Goal: Information Seeking & Learning: Find specific fact

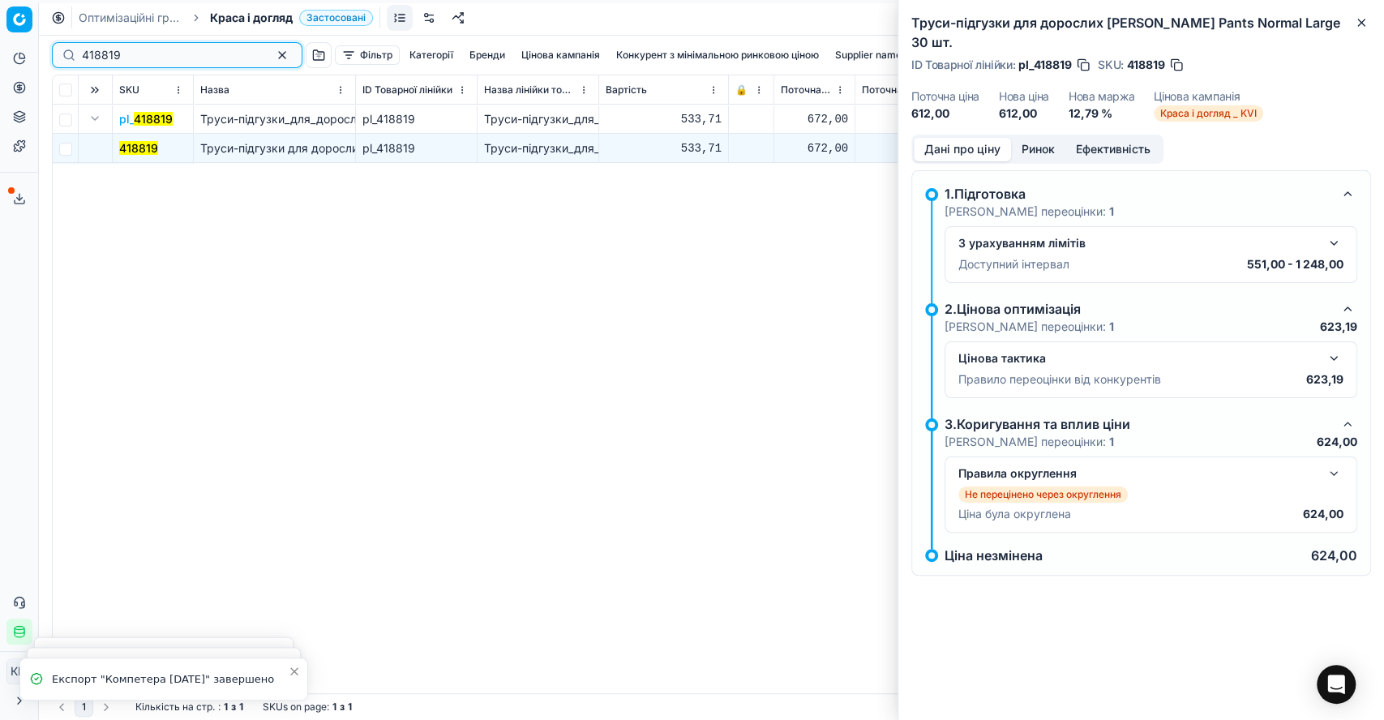
drag, startPoint x: 126, startPoint y: 50, endPoint x: 92, endPoint y: 51, distance: 34.9
click at [92, 51] on input "418819" at bounding box center [171, 55] width 178 height 16
drag, startPoint x: 152, startPoint y: 54, endPoint x: 52, endPoint y: 52, distance: 99.8
click at [52, 52] on div "418819" at bounding box center [177, 55] width 251 height 26
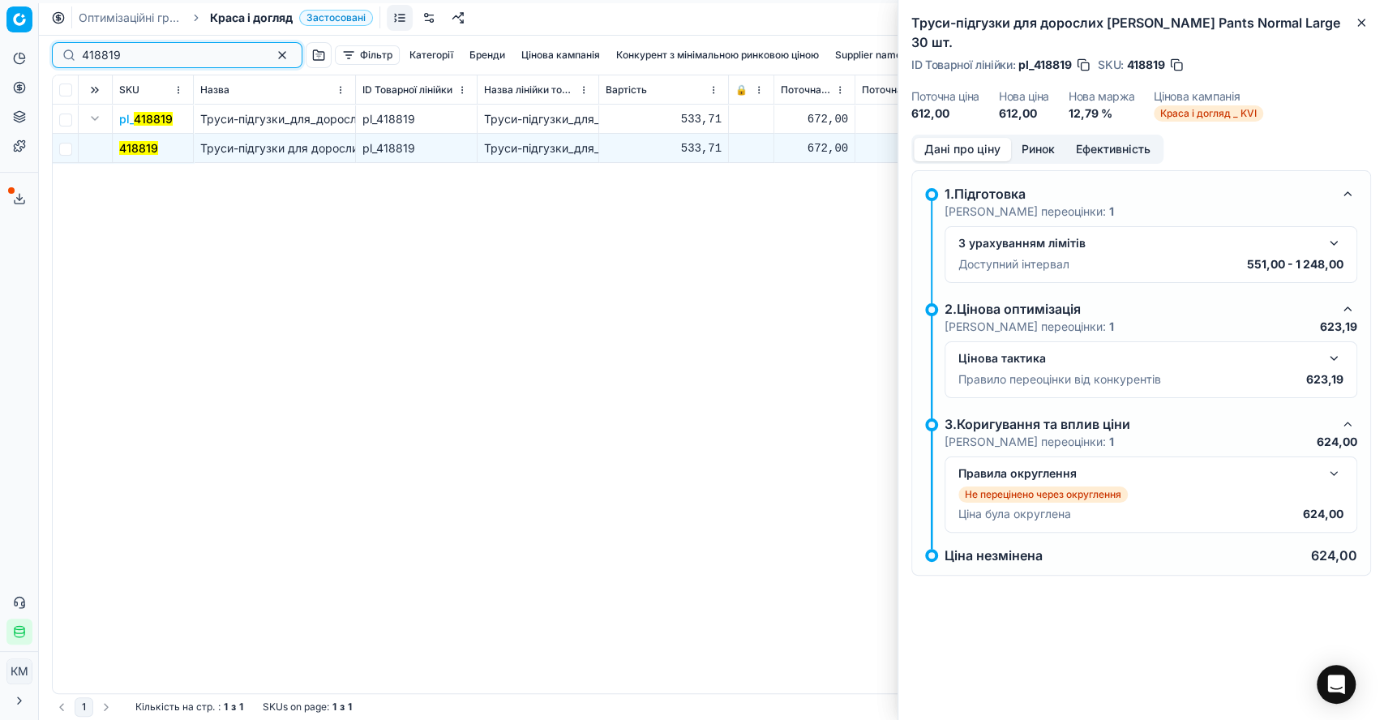
paste input "305096"
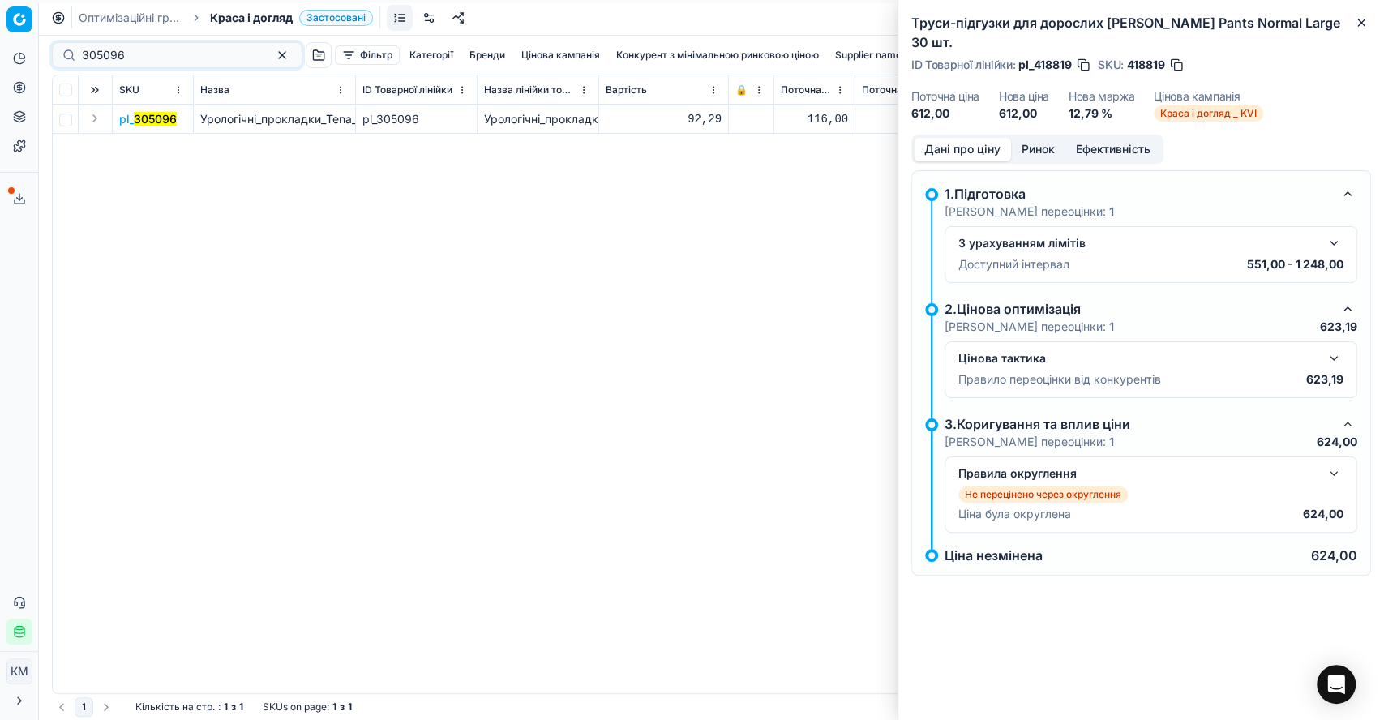
click at [96, 114] on button "Expand" at bounding box center [94, 118] width 19 height 19
click at [135, 148] on mark "305096" at bounding box center [140, 148] width 43 height 14
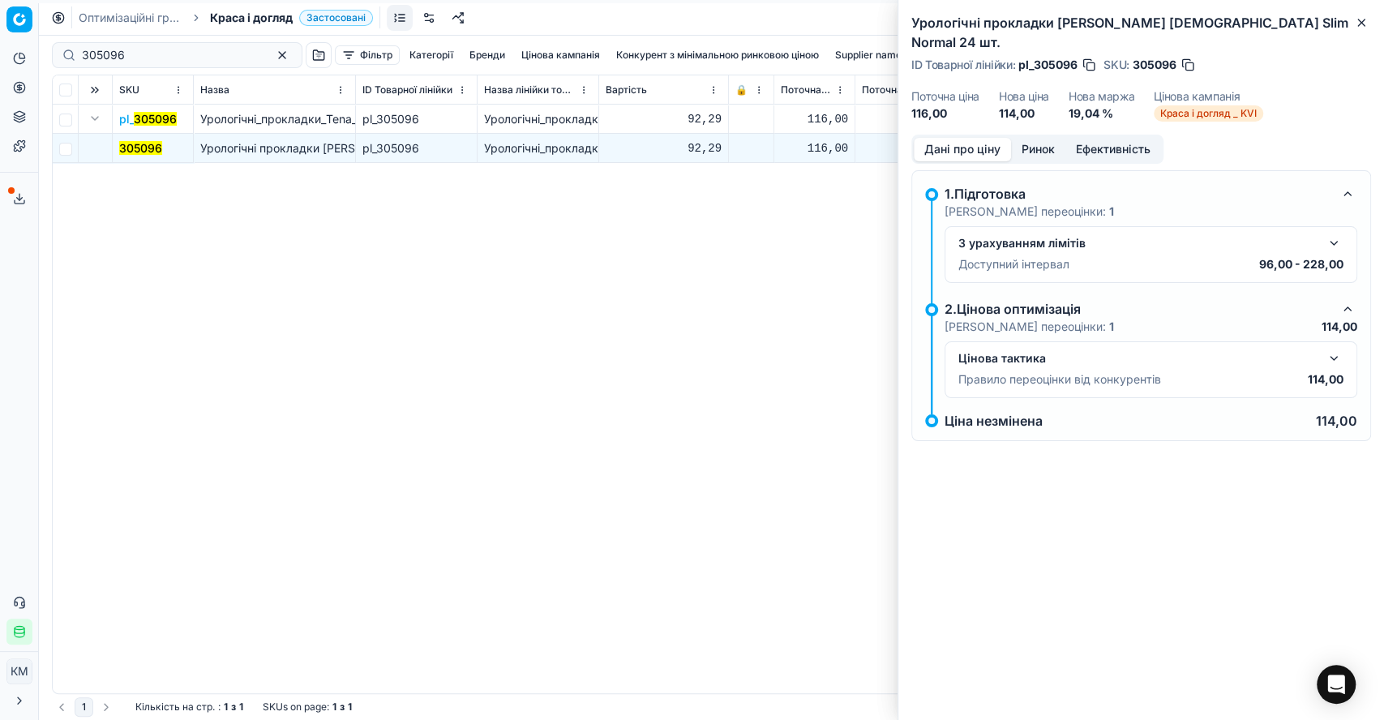
click at [1338, 349] on button "button" at bounding box center [1333, 358] width 19 height 19
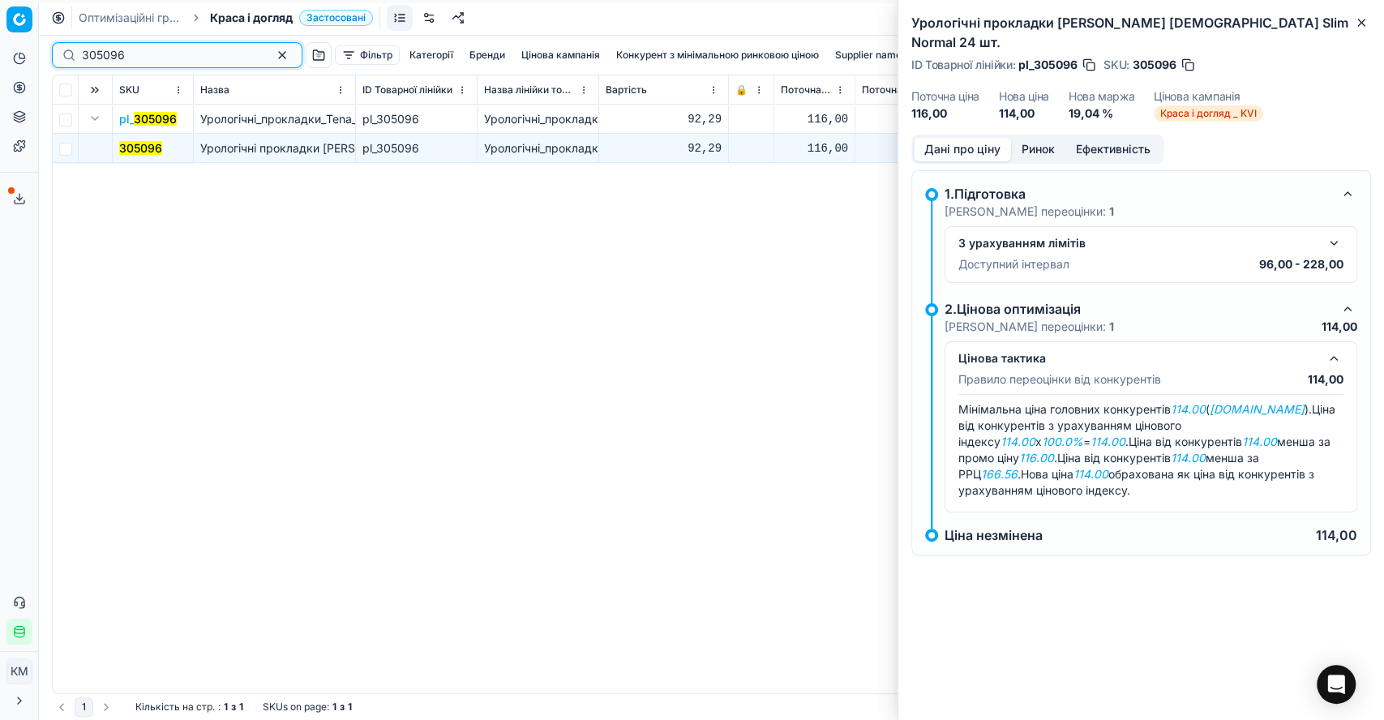
drag, startPoint x: 144, startPoint y: 51, endPoint x: 58, endPoint y: 47, distance: 86.0
click at [58, 47] on div "305096" at bounding box center [177, 55] width 251 height 26
paste input "184761"
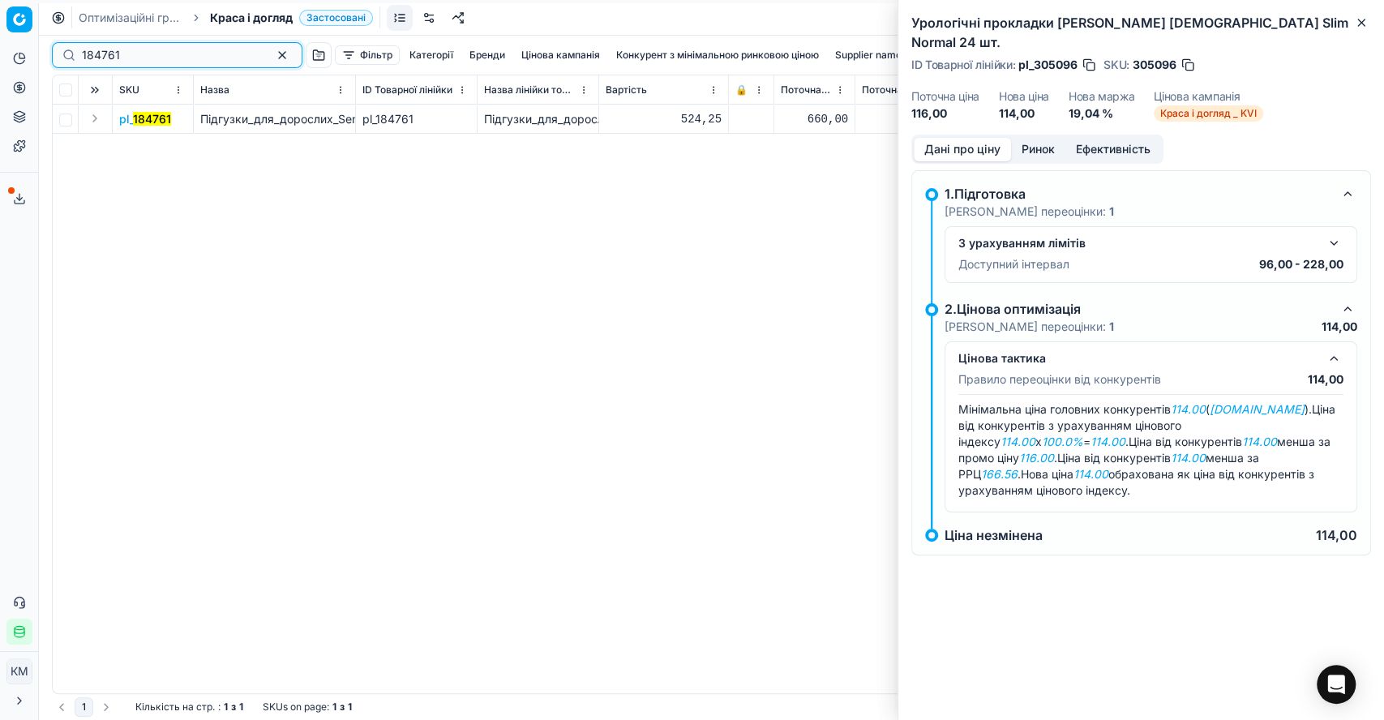
type input "184761"
click at [99, 122] on button "Expand" at bounding box center [94, 118] width 19 height 19
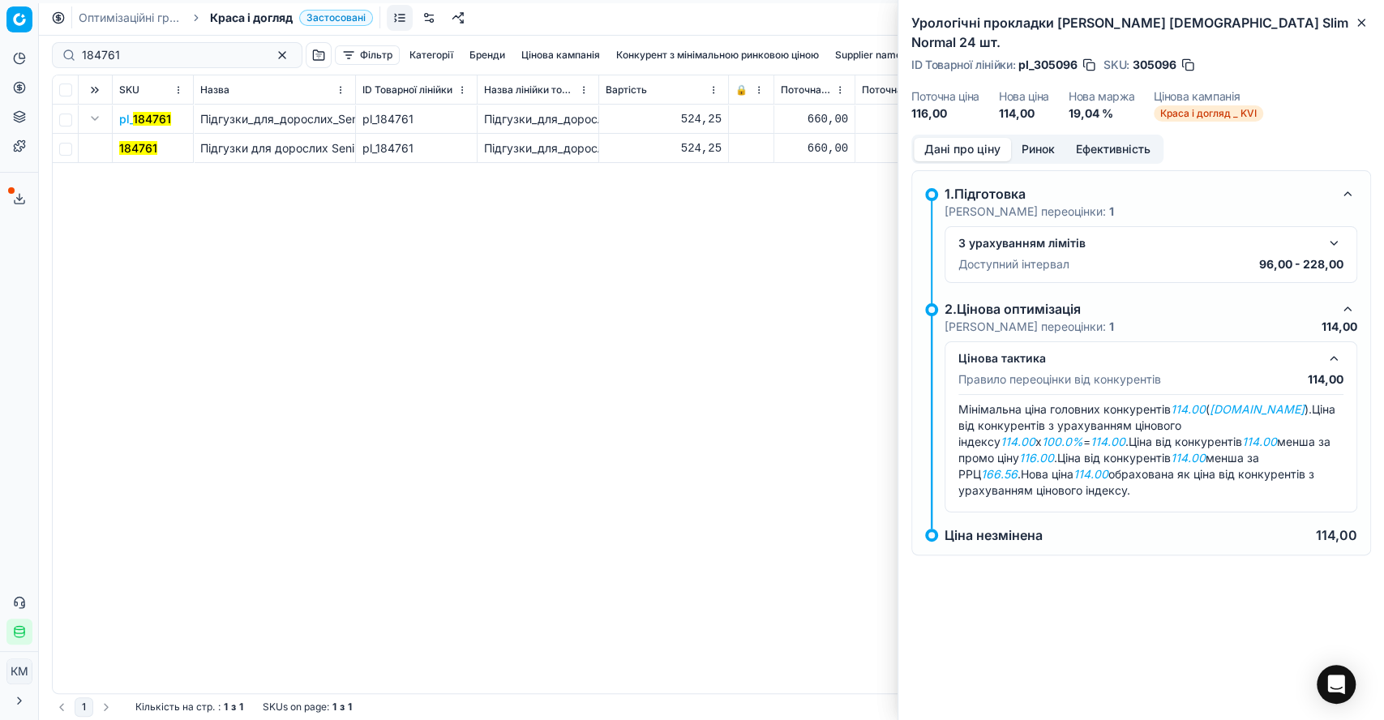
click at [128, 141] on mark "184761" at bounding box center [138, 148] width 38 height 14
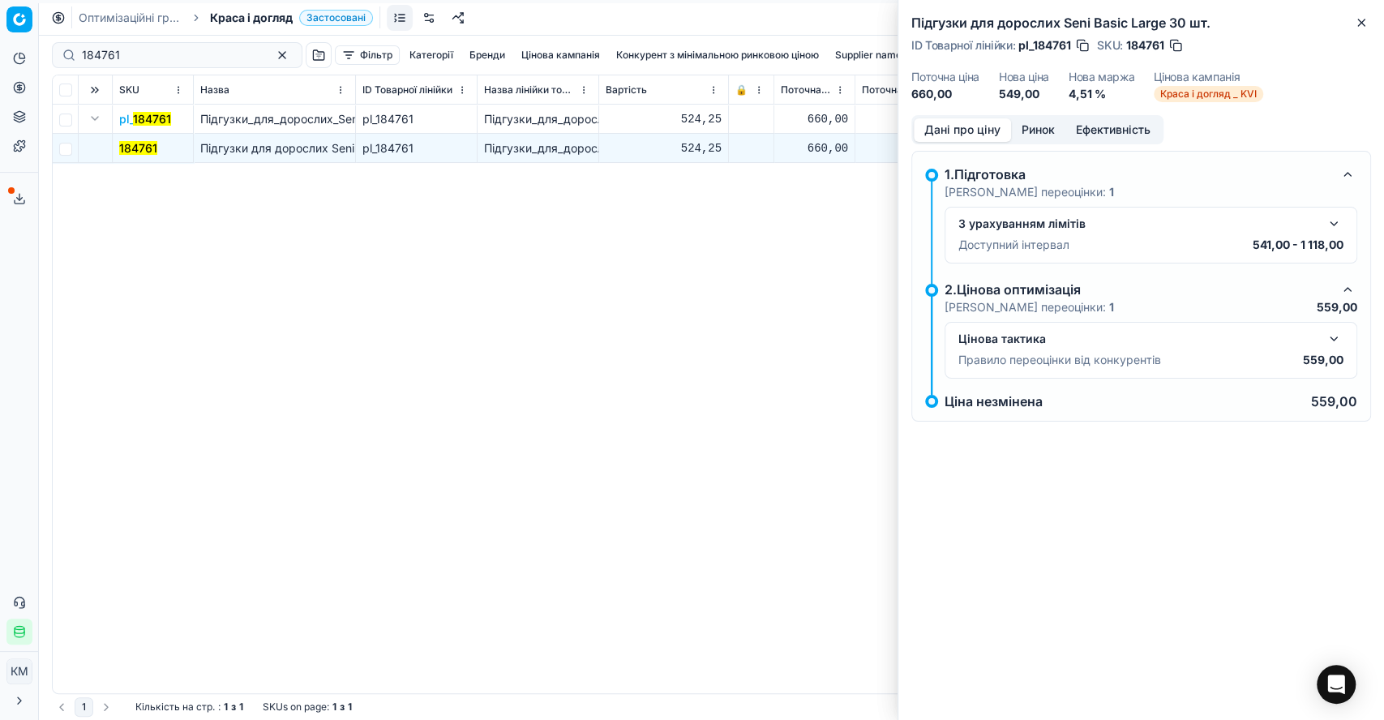
click at [1333, 336] on button "button" at bounding box center [1333, 338] width 19 height 19
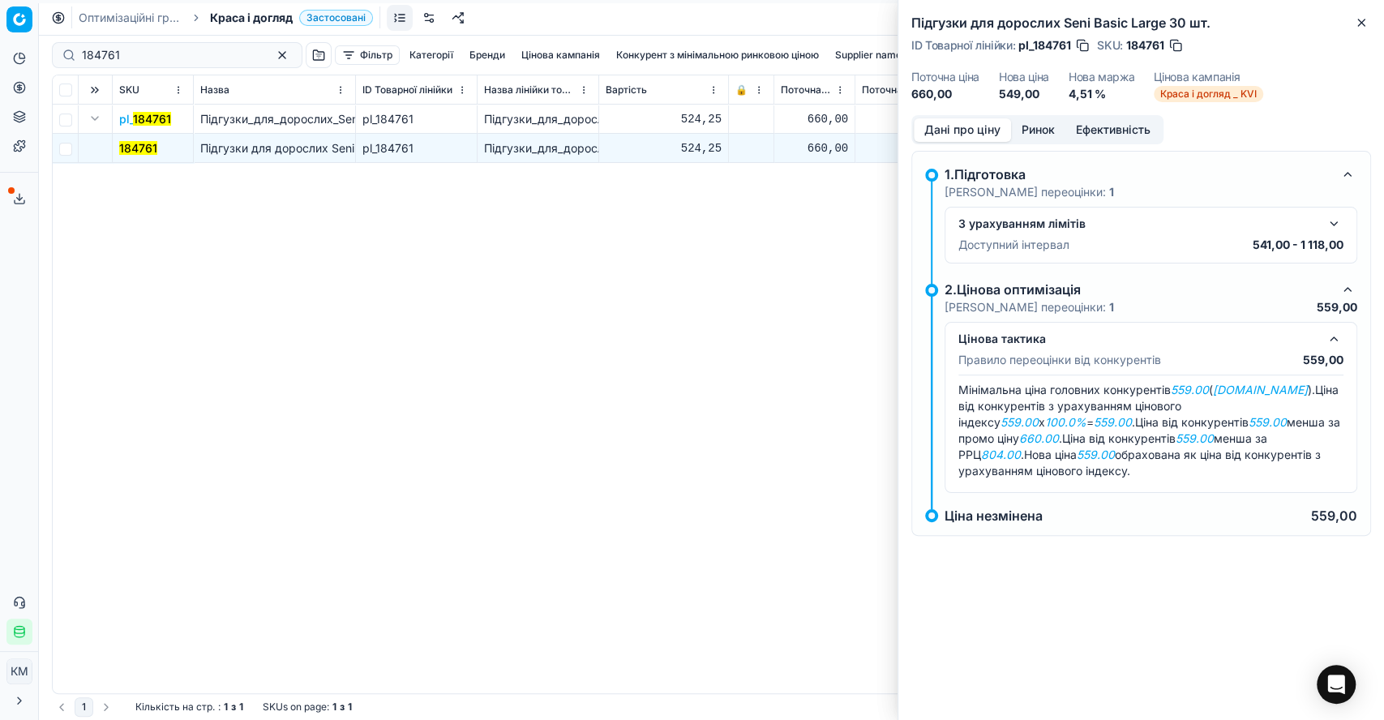
click at [1232, 391] on em "[DOMAIN_NAME]" at bounding box center [1260, 390] width 95 height 14
click at [1049, 134] on button "Ринок" at bounding box center [1038, 130] width 54 height 24
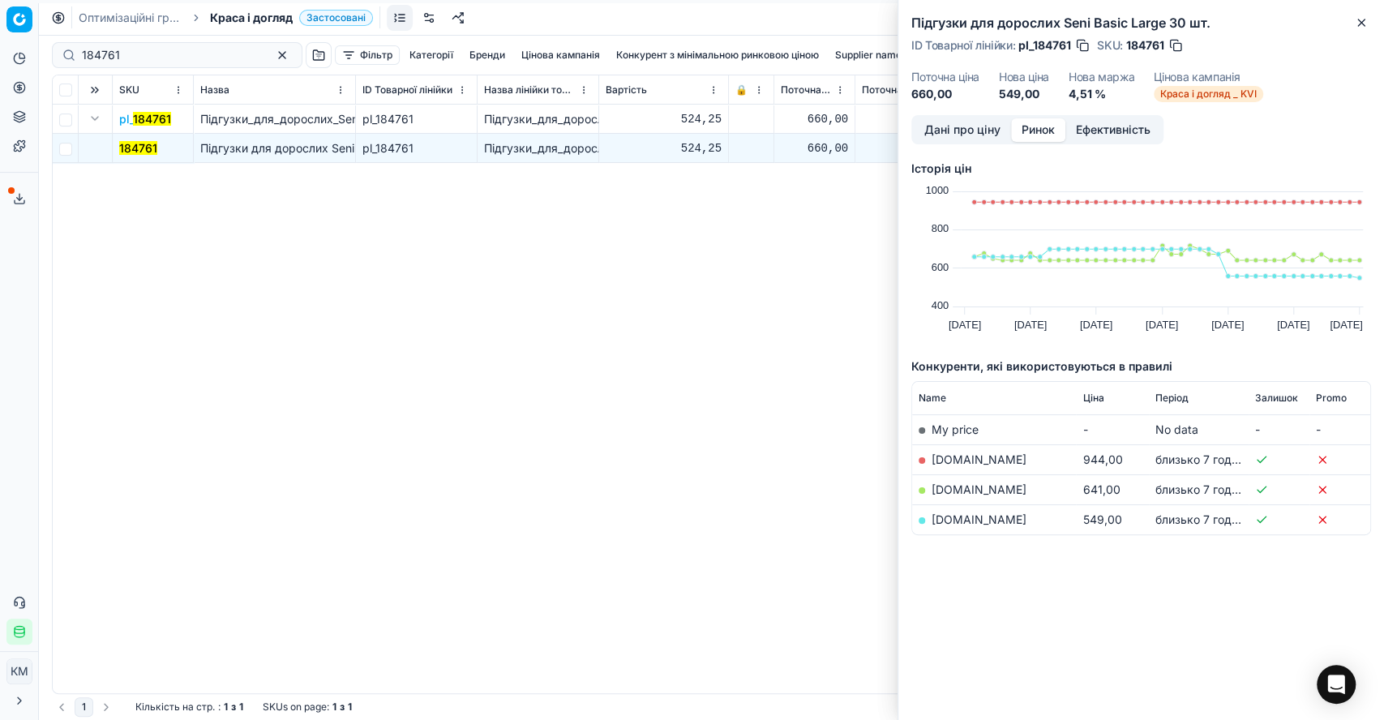
click at [962, 531] on td "[DOMAIN_NAME]" at bounding box center [994, 519] width 164 height 30
click at [962, 509] on td "[DOMAIN_NAME]" at bounding box center [994, 519] width 164 height 30
click at [962, 522] on link "[DOMAIN_NAME]" at bounding box center [979, 519] width 95 height 14
click at [136, 148] on mark "184761" at bounding box center [138, 148] width 38 height 14
click at [973, 517] on link "[DOMAIN_NAME]" at bounding box center [979, 519] width 95 height 14
